Goal: Communication & Community: Connect with others

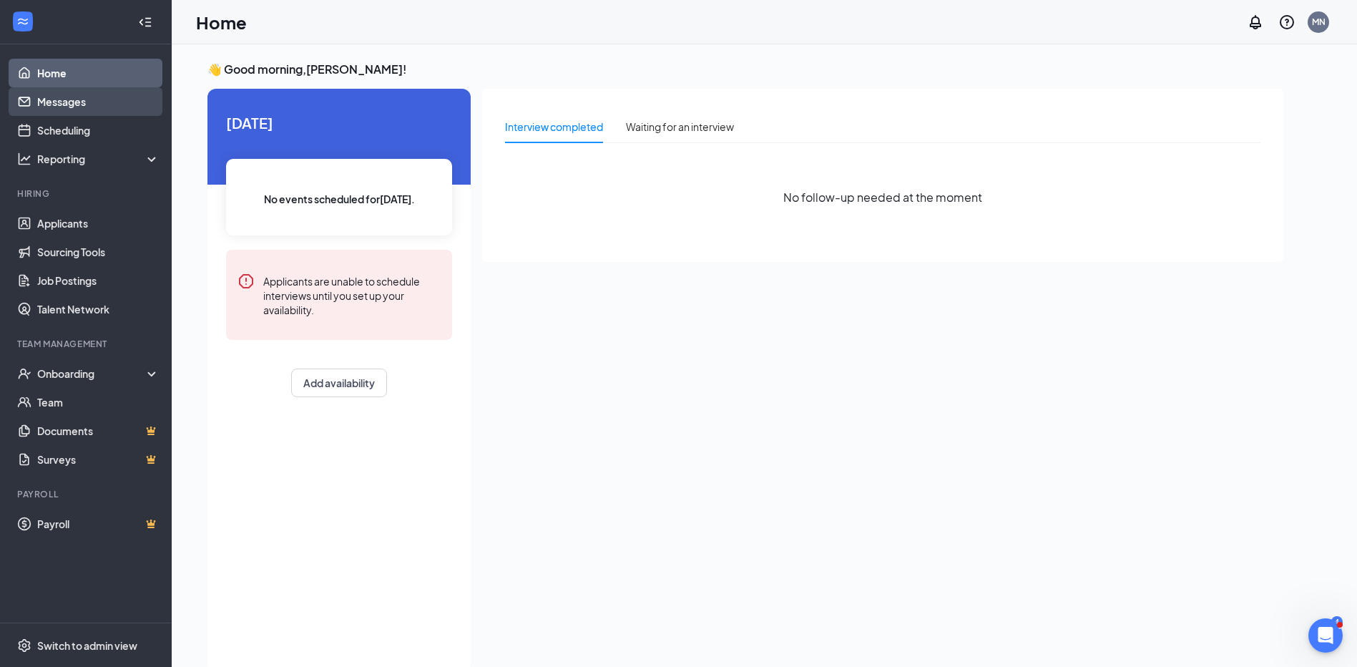
click at [77, 103] on link "Messages" at bounding box center [98, 101] width 122 height 29
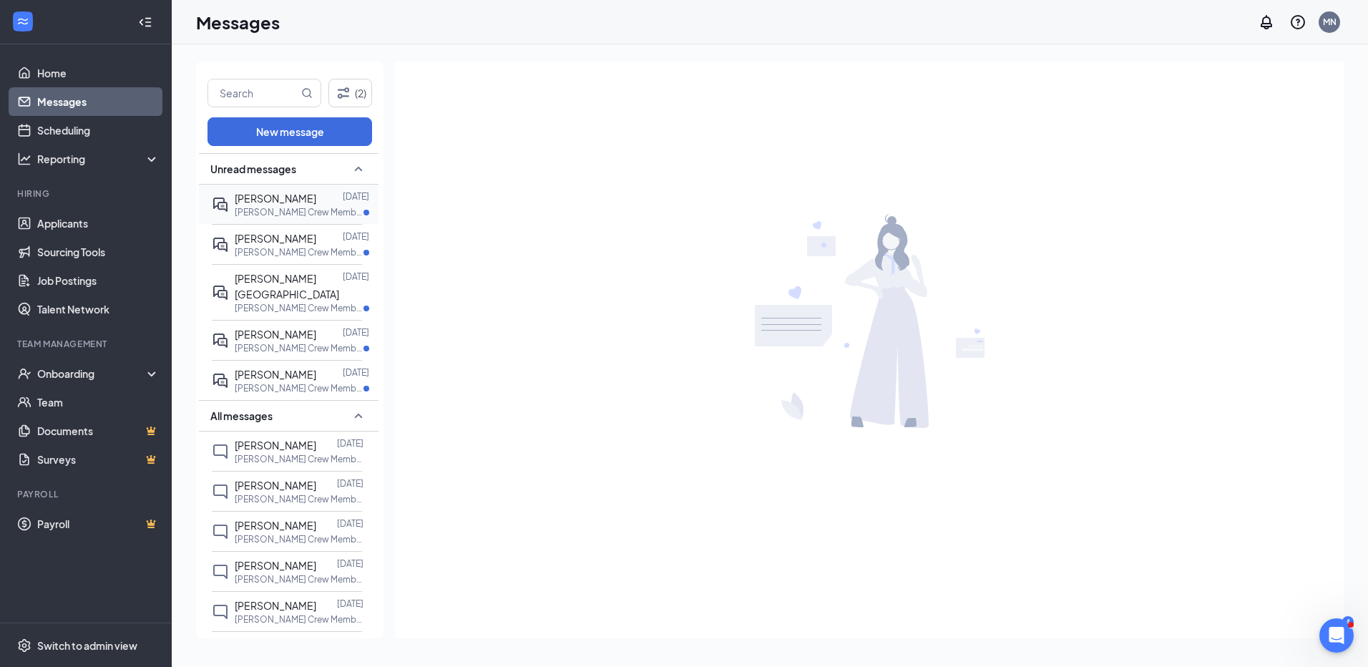
click at [292, 200] on span "[PERSON_NAME]" at bounding box center [276, 198] width 82 height 13
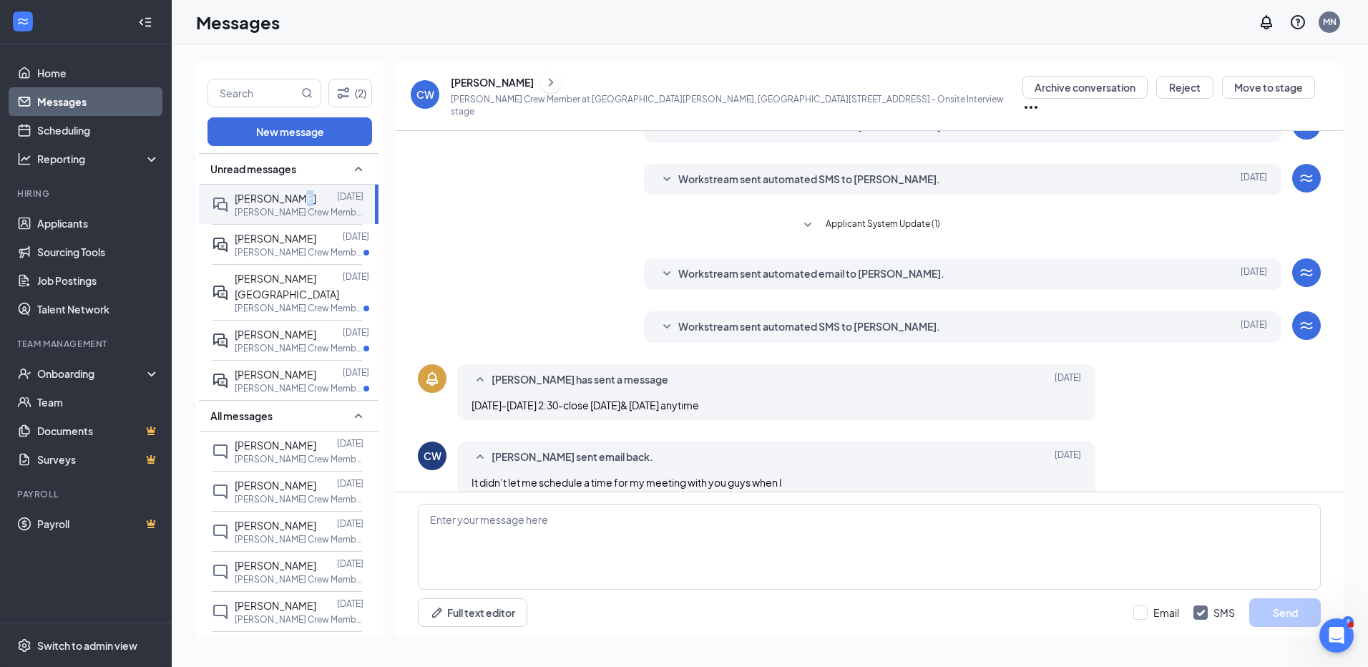
scroll to position [154, 0]
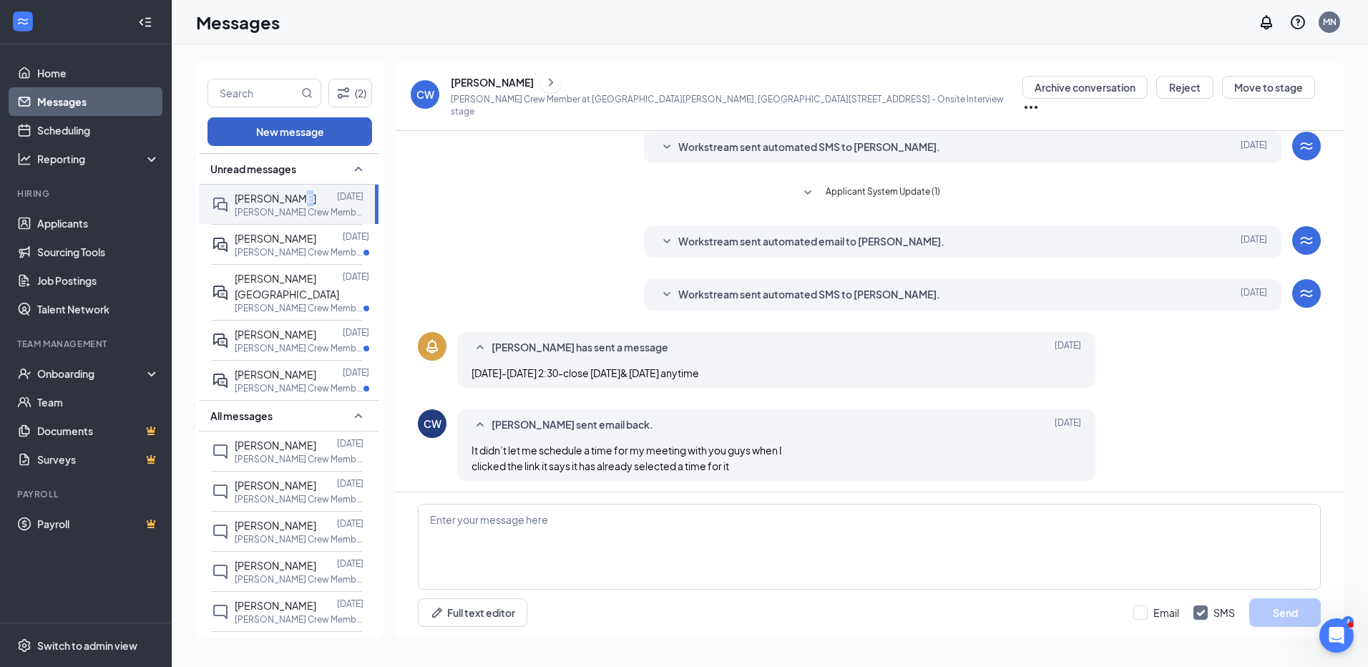
click at [320, 125] on button "New message" at bounding box center [289, 131] width 165 height 29
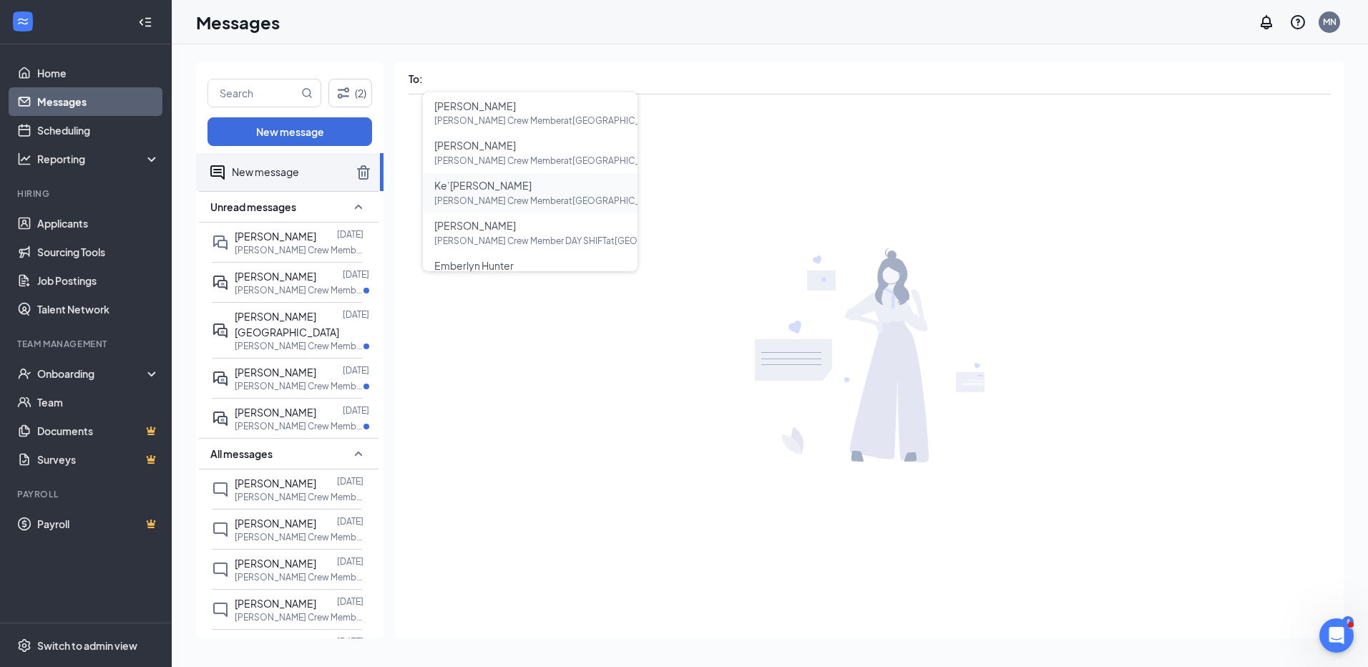
scroll to position [215, 0]
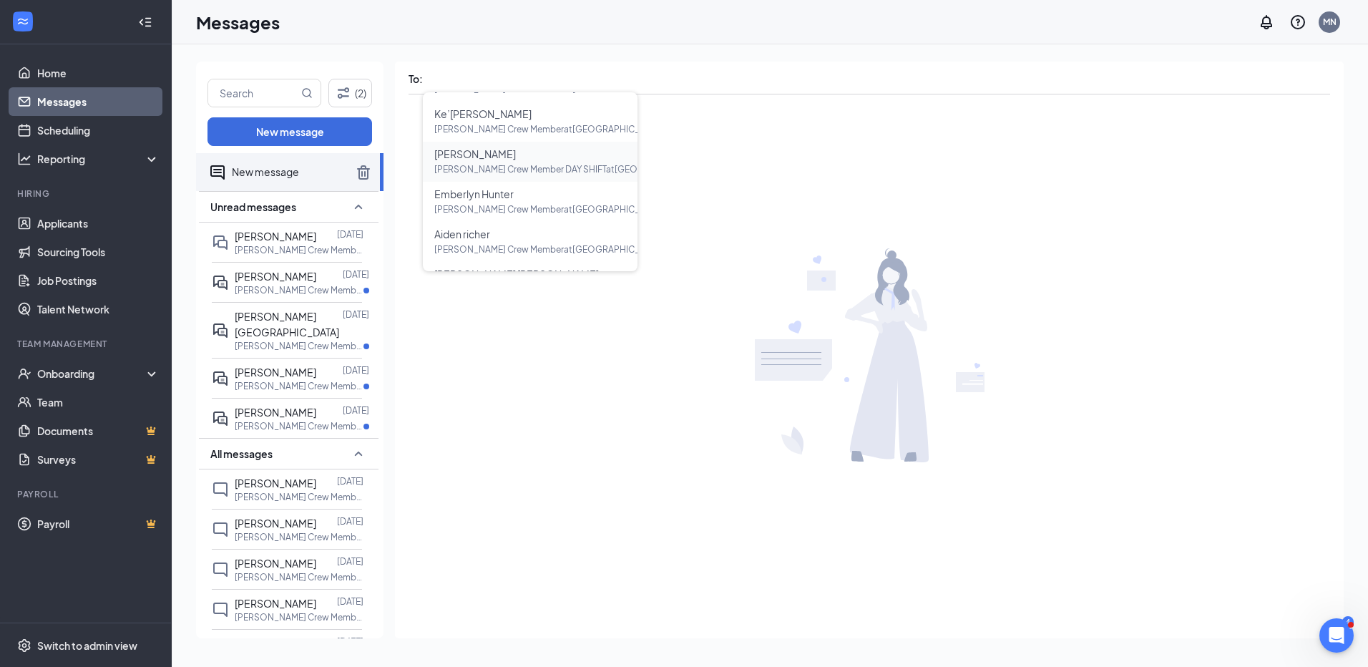
click at [486, 149] on span "[PERSON_NAME]" at bounding box center [475, 153] width 82 height 13
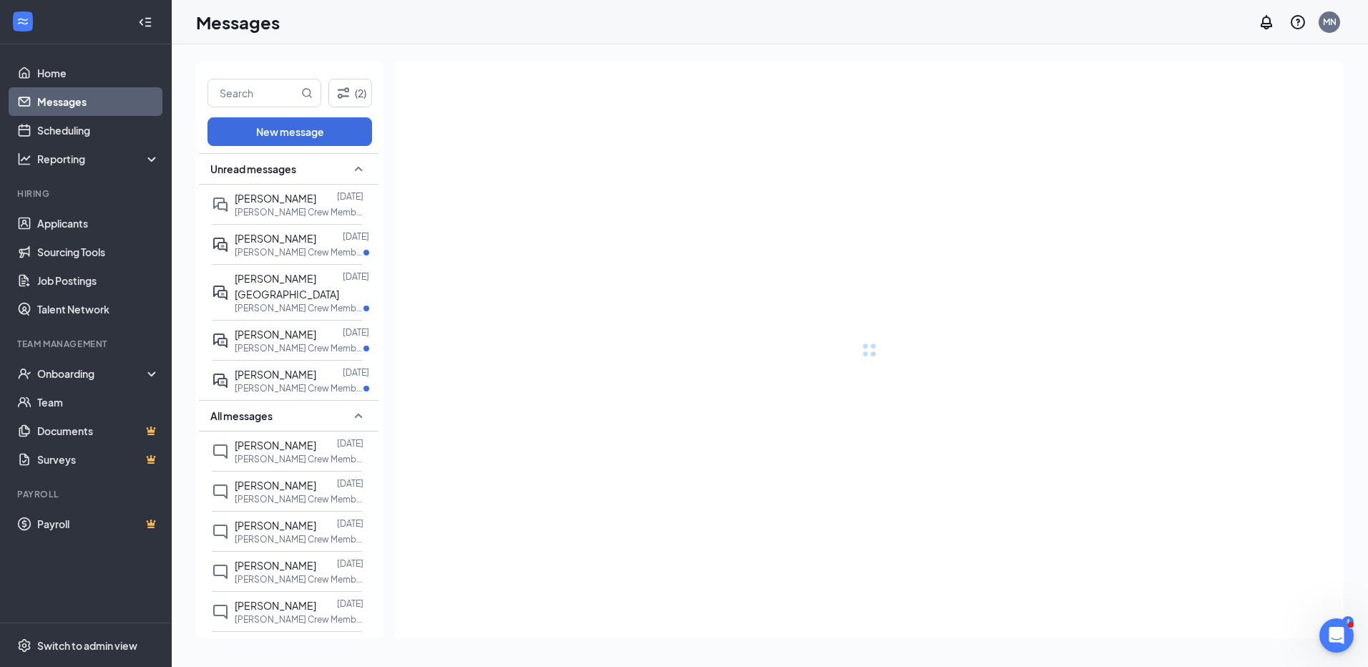
click at [486, 149] on div at bounding box center [869, 350] width 949 height 577
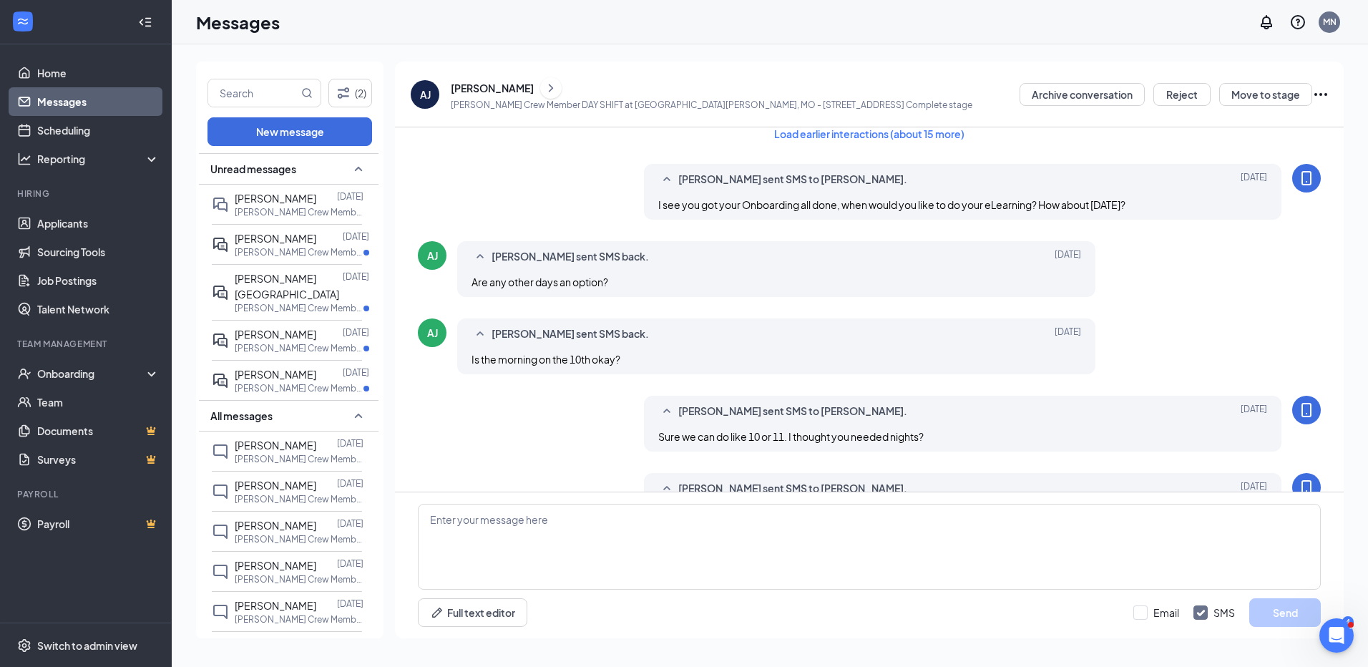
scroll to position [0, 0]
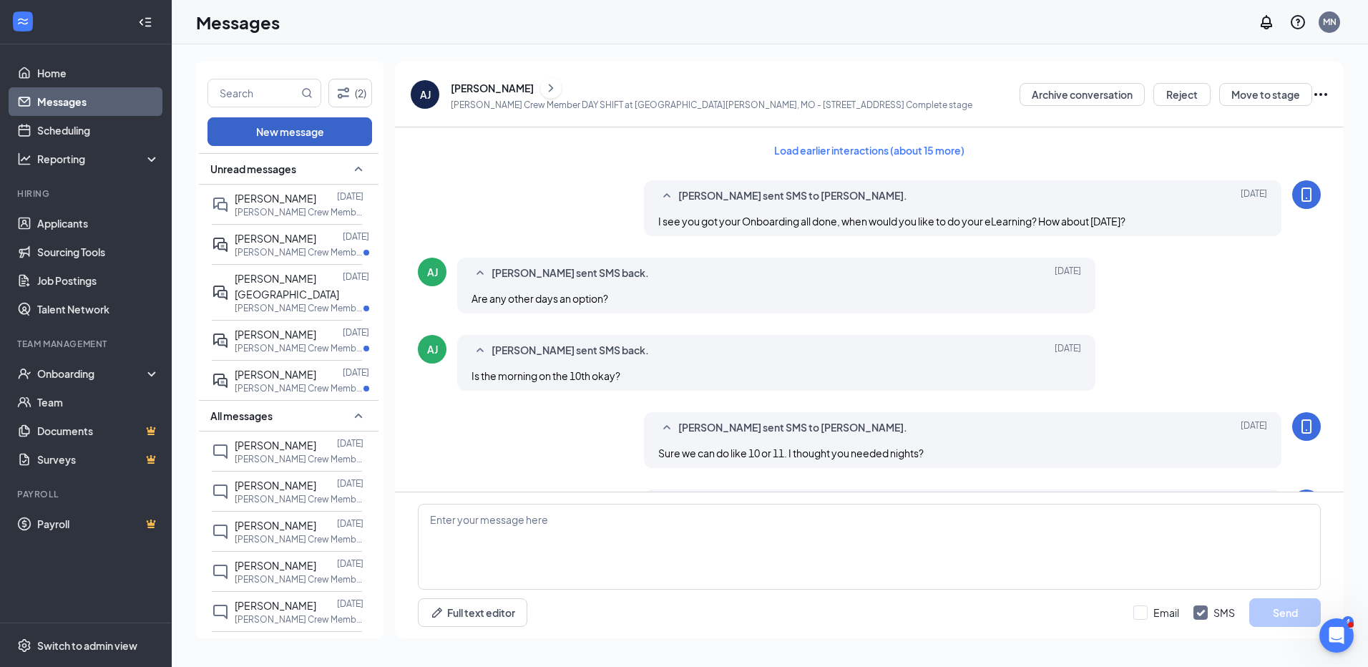
click at [317, 123] on button "New message" at bounding box center [289, 131] width 165 height 29
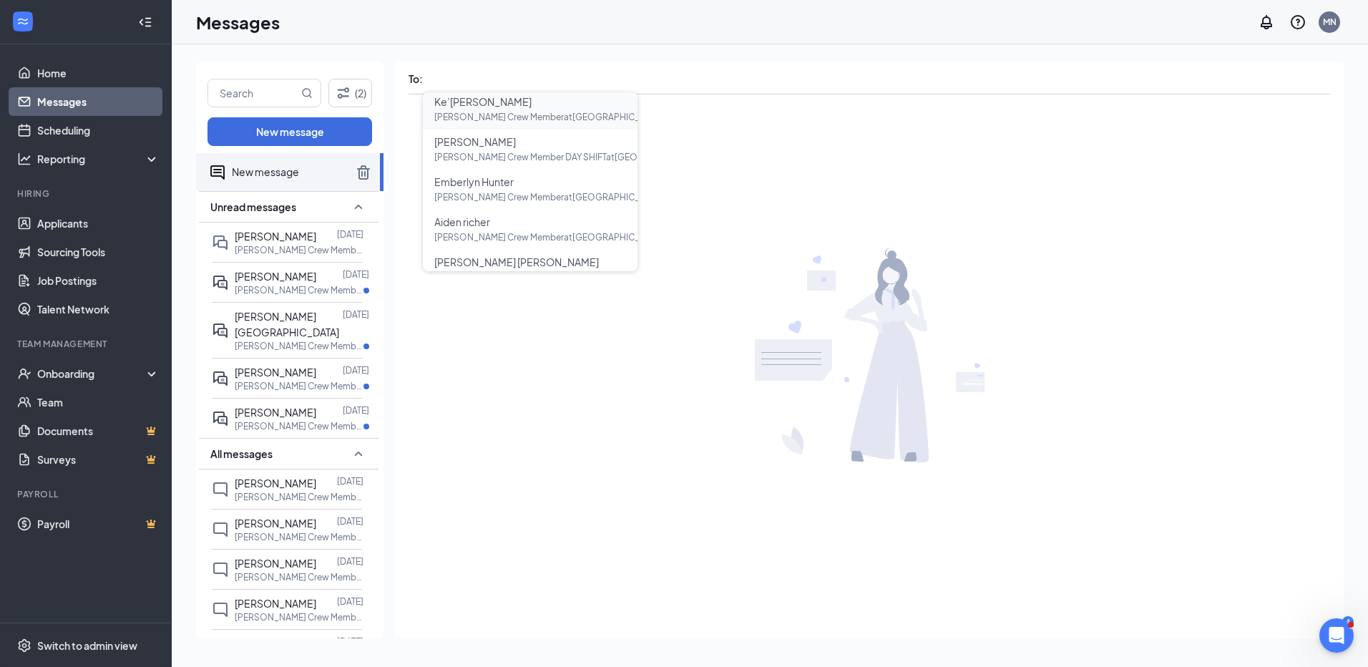
scroll to position [245, 0]
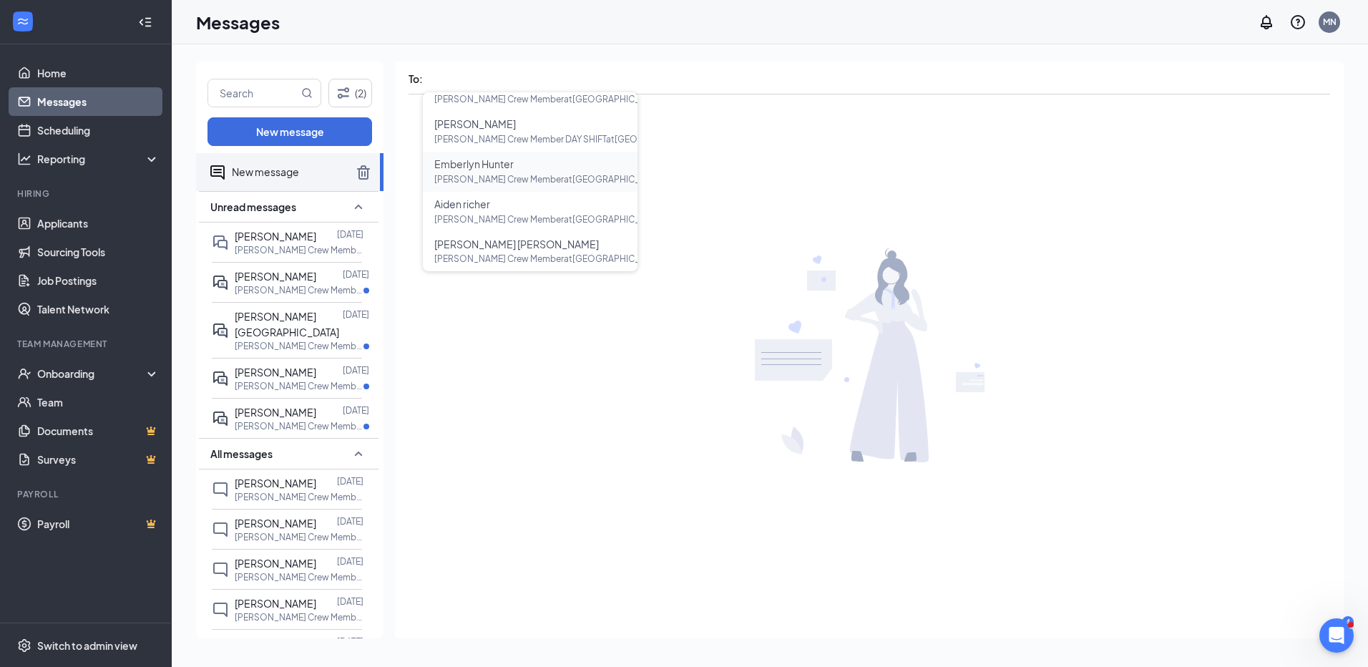
click at [485, 175] on span "[PERSON_NAME] Crew Member at [GEOGRAPHIC_DATA][PERSON_NAME], [GEOGRAPHIC_DATA][…" at bounding box center [638, 179] width 408 height 11
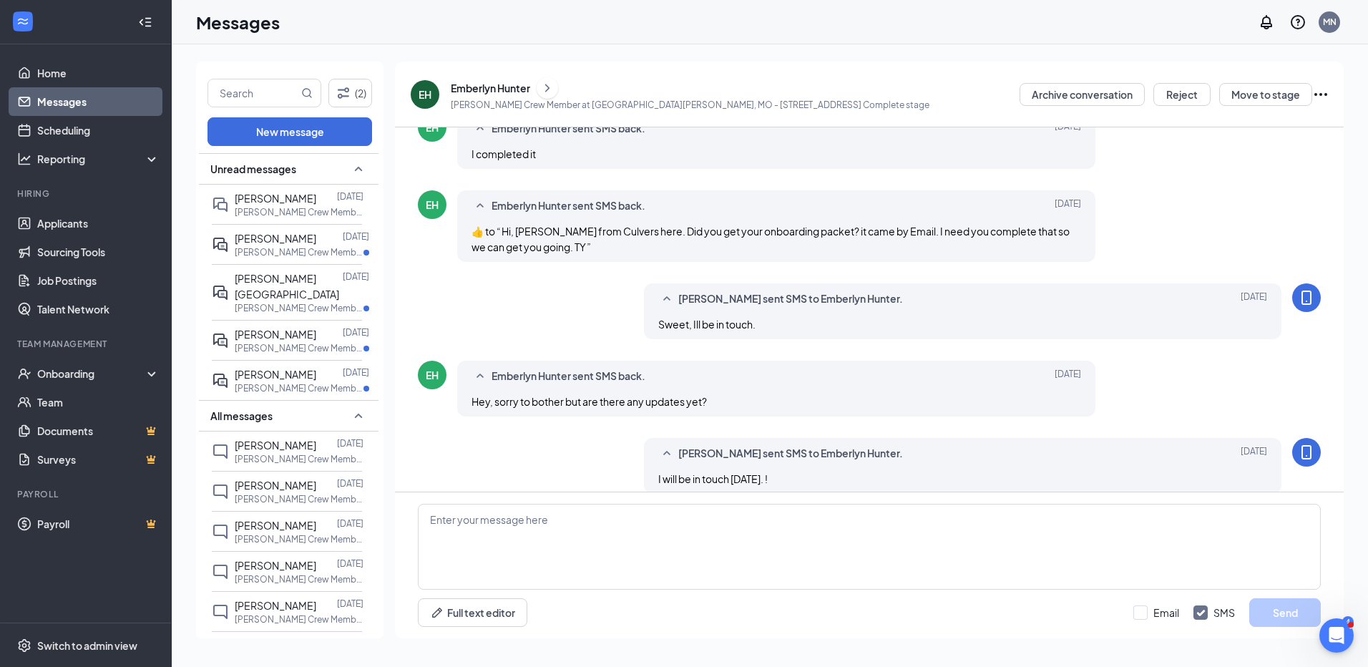
scroll to position [0, 0]
